Goal: Task Accomplishment & Management: Use online tool/utility

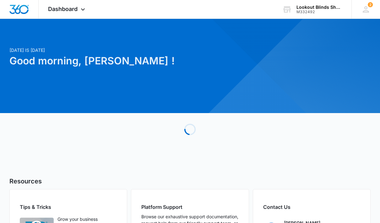
click at [83, 15] on div "Dashboard Apps Reputation Forms CRM Email Social POS Content Ads Intelligence F…" at bounding box center [67, 9] width 57 height 19
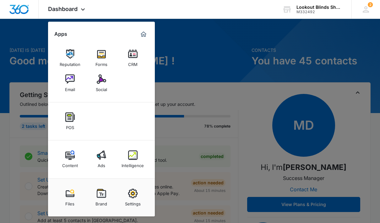
click at [135, 155] on img at bounding box center [132, 154] width 9 height 9
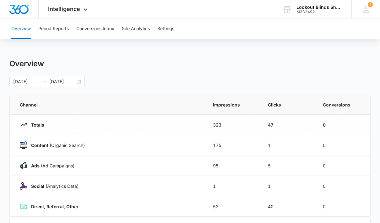
click at [95, 29] on button "Conversions Inbox" at bounding box center [95, 29] width 38 height 20
